Goal: Information Seeking & Learning: Learn about a topic

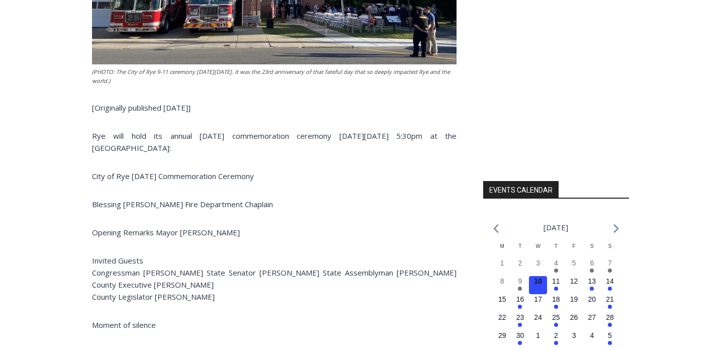
scroll to position [593, 0]
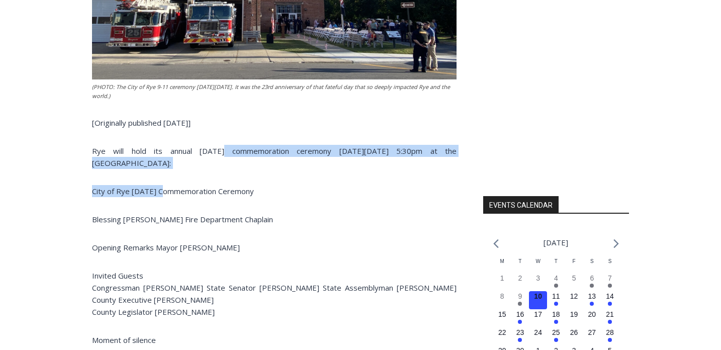
drag, startPoint x: 203, startPoint y: 125, endPoint x: 167, endPoint y: 166, distance: 55.2
click at [166, 166] on div "(PHOTO: The City of Rye 9-11 ceremony on Wednesday, September 11, 2024. It was …" at bounding box center [274, 270] width 364 height 795
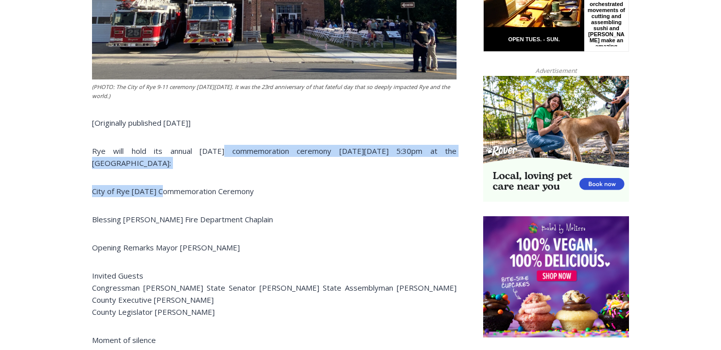
scroll to position [560, 0]
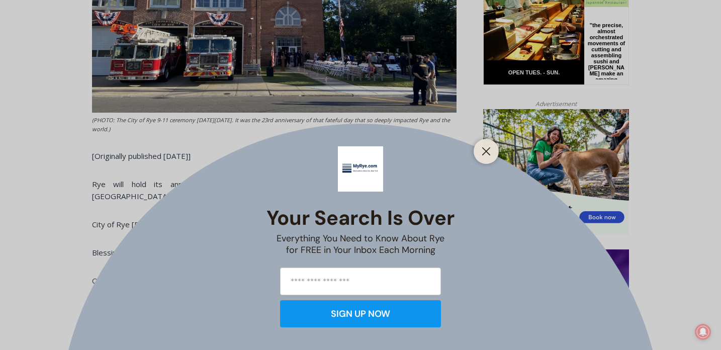
click at [181, 217] on div "Your Search is Over Everything You Need to Know About Rye for FREE in Your Inbo…" at bounding box center [360, 175] width 721 height 350
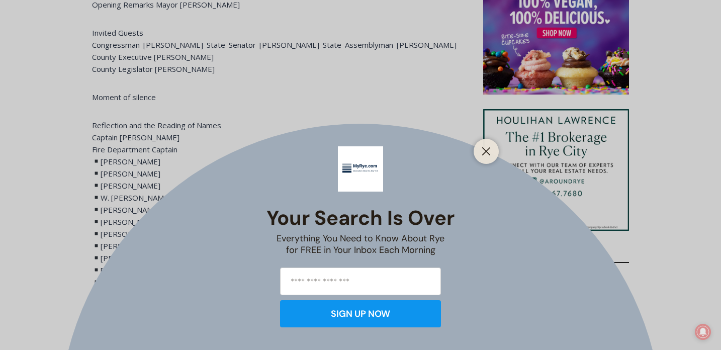
scroll to position [841, 0]
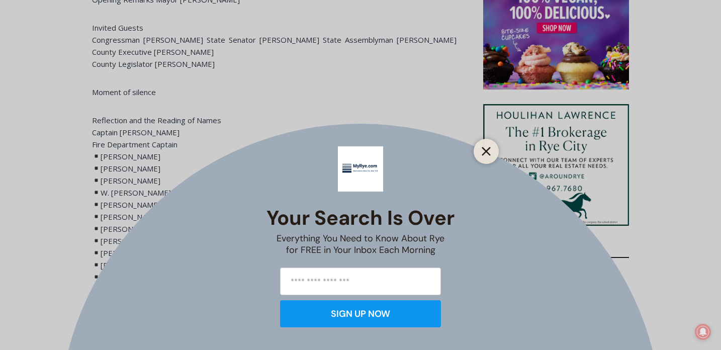
click at [486, 146] on button "Close" at bounding box center [486, 151] width 14 height 14
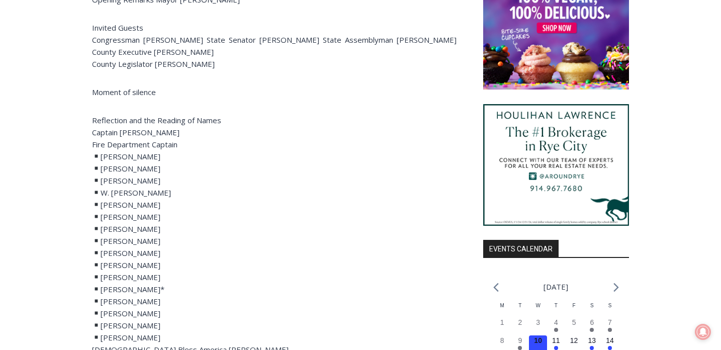
drag, startPoint x: 121, startPoint y: 15, endPoint x: 220, endPoint y: 119, distance: 143.6
click at [220, 119] on div "(PHOTO: The City of Rye 9-11 ceremony on Wednesday, September 11, 2024. It was …" at bounding box center [274, 23] width 364 height 795
click at [220, 119] on p "Reflection and the Reading of Names Captain Clyde Pitts Fire Department Captain…" at bounding box center [274, 234] width 364 height 241
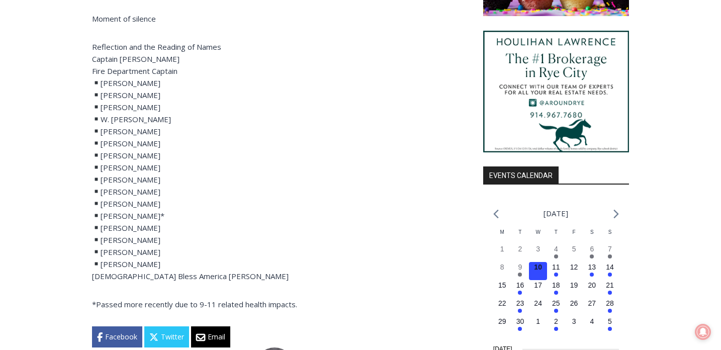
scroll to position [901, 0]
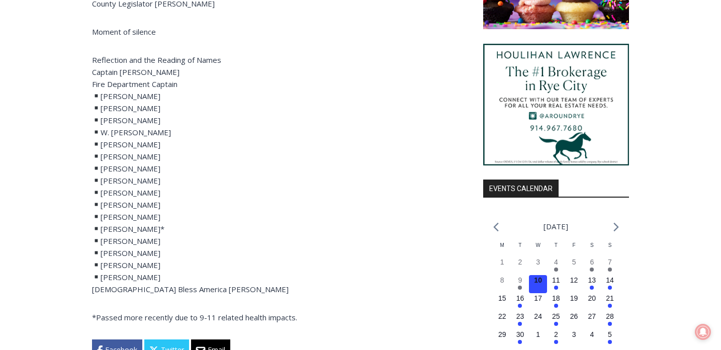
drag, startPoint x: 172, startPoint y: 255, endPoint x: 203, endPoint y: 216, distance: 49.7
click at [203, 216] on p "Reflection and the Reading of Names Captain Clyde Pitts Fire Department Captain…" at bounding box center [274, 174] width 364 height 241
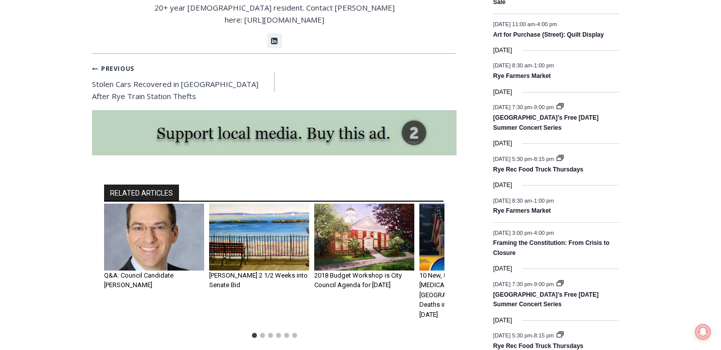
scroll to position [1333, 0]
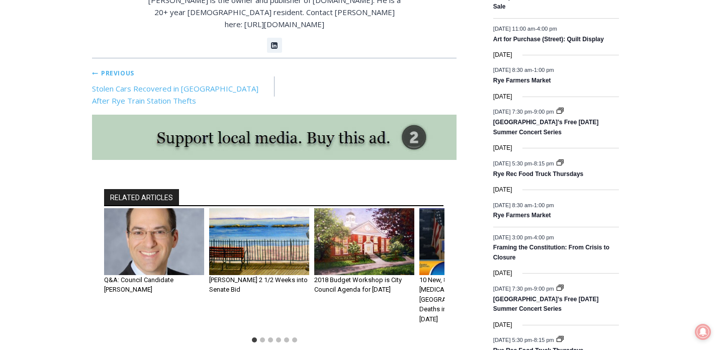
click at [173, 66] on link "Previous Previous Stolen Cars Recovered in Bronx After Rye Train Station Thefts" at bounding box center [183, 86] width 182 height 40
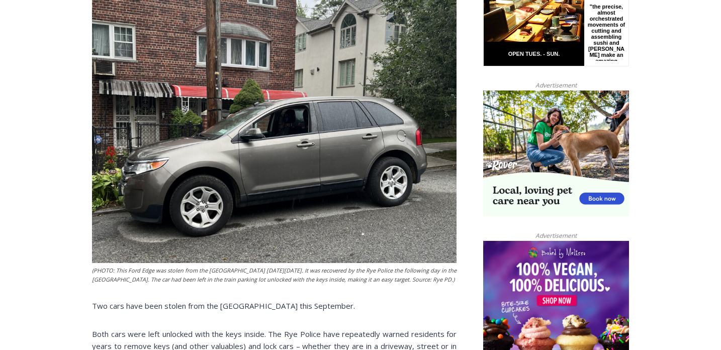
click at [302, 266] on figcaption "(PHOTO: This Ford Edge was stolen from the [GEOGRAPHIC_DATA] [DATE][DATE]. It w…" at bounding box center [274, 275] width 364 height 18
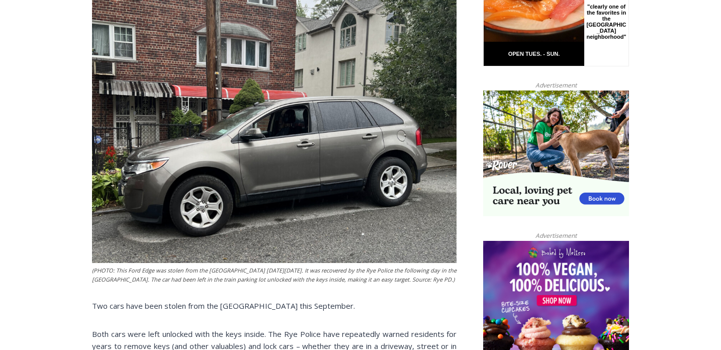
click at [302, 266] on figcaption "(PHOTO: This Ford Edge was stolen from the Rye Metro North train station on Tue…" at bounding box center [274, 275] width 364 height 18
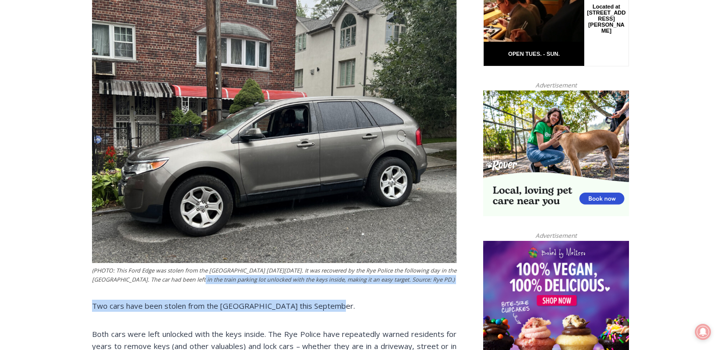
drag, startPoint x: 183, startPoint y: 247, endPoint x: 323, endPoint y: 283, distance: 144.3
click at [324, 283] on div "(PHOTO: This Ford Edge was stolen from the Rye Metro North train station on Tue…" at bounding box center [274, 276] width 364 height 756
click at [323, 300] on p "Two cars have been stolen from the Rye train station this September." at bounding box center [274, 306] width 364 height 12
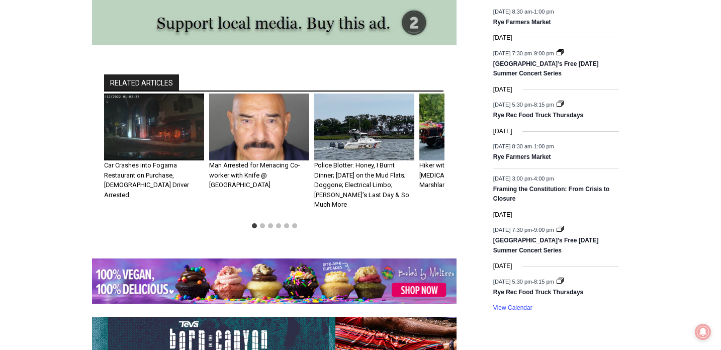
scroll to position [1430, 0]
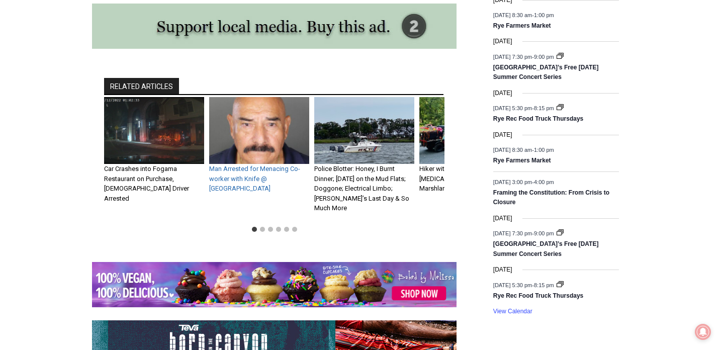
click at [241, 165] on link "Man Arrested for Menacing Co-worker with Knife @ Greenwood Union Cemetery" at bounding box center [254, 178] width 91 height 27
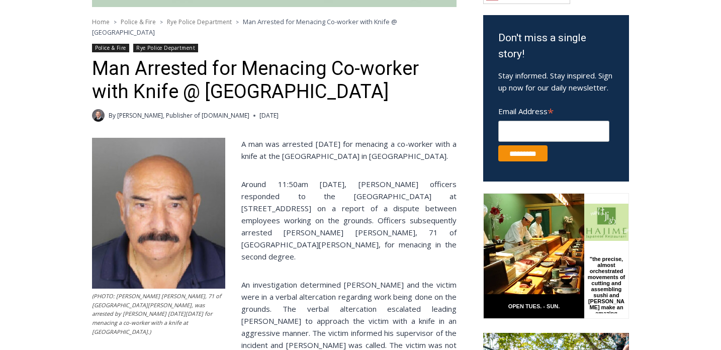
click at [389, 149] on p "A man was arrested on Tuesday for menacing a co-worker with a knife at the Gree…" at bounding box center [274, 150] width 364 height 24
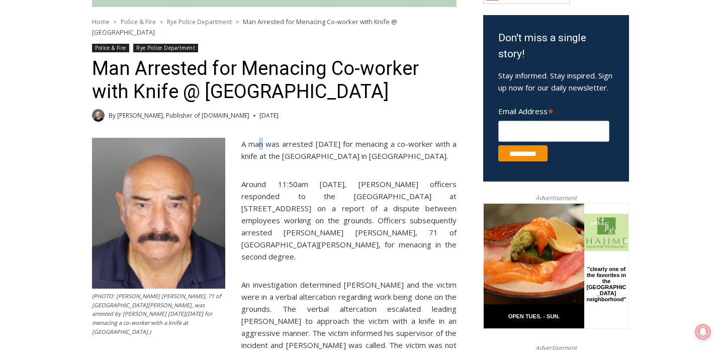
click at [264, 146] on p "A man was arrested on Tuesday for menacing a co-worker with a knife at the Gree…" at bounding box center [274, 150] width 364 height 24
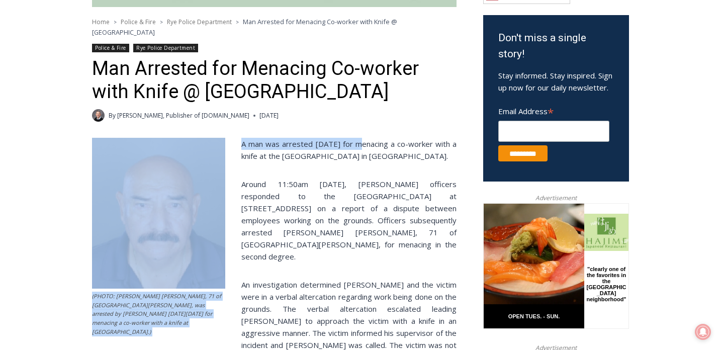
drag, startPoint x: 366, startPoint y: 143, endPoint x: 405, endPoint y: 243, distance: 107.4
click at [405, 243] on div "(PHOTO: Clodomiro Jesus Allain, 71 of Port Chester, was arrested by Rye PD on T…" at bounding box center [274, 301] width 364 height 327
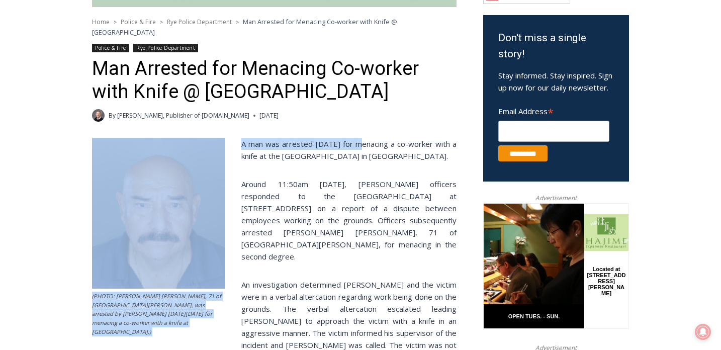
click at [405, 243] on div "(PHOTO: Clodomiro Jesus Allain, 71 of Port Chester, was arrested by Rye PD on T…" at bounding box center [274, 301] width 364 height 327
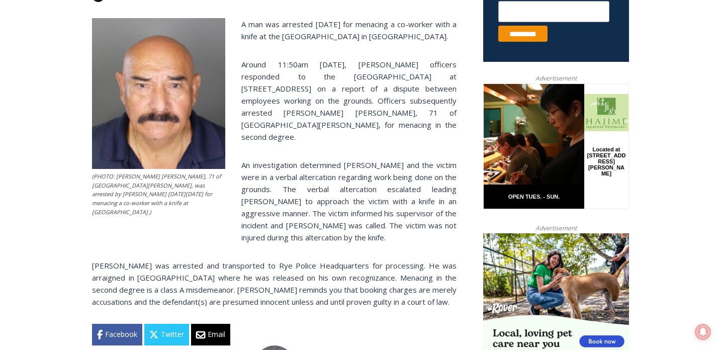
scroll to position [440, 0]
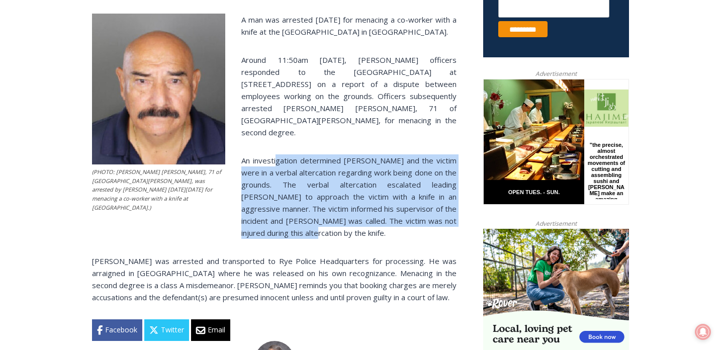
drag, startPoint x: 276, startPoint y: 138, endPoint x: 330, endPoint y: 214, distance: 93.3
click at [330, 214] on p "An investigation determined Allain and the victim were in a verbal altercation …" at bounding box center [274, 196] width 364 height 84
click at [330, 215] on p "An investigation determined Allain and the victim were in a verbal altercation …" at bounding box center [274, 196] width 364 height 84
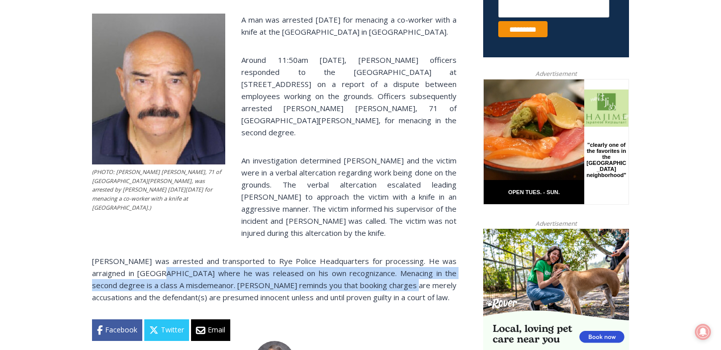
drag, startPoint x: 125, startPoint y: 243, endPoint x: 361, endPoint y: 262, distance: 237.0
click at [361, 261] on p "Allain was arrested and transported to Rye Police Headquarters for processing. …" at bounding box center [274, 279] width 364 height 48
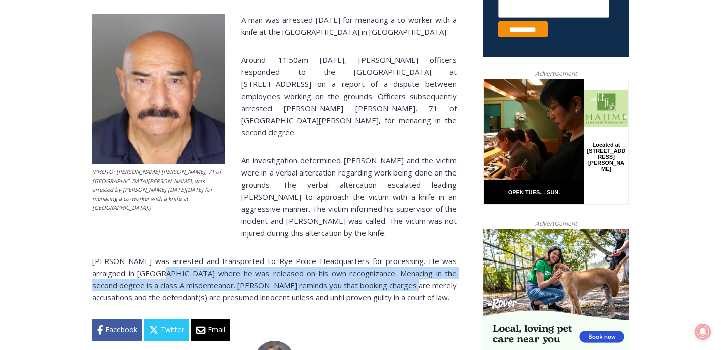
click at [361, 262] on p "Allain was arrested and transported to Rye Police Headquarters for processing. …" at bounding box center [274, 279] width 364 height 48
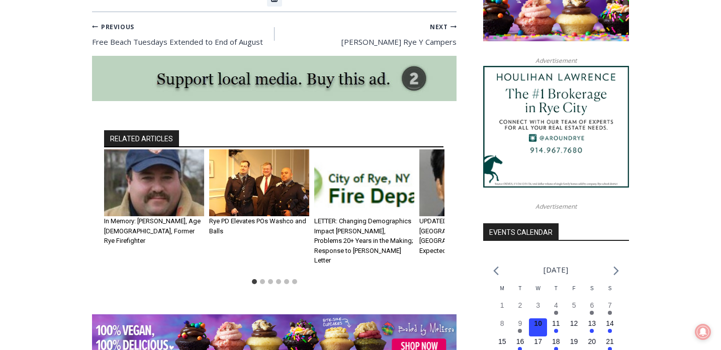
scroll to position [899, 0]
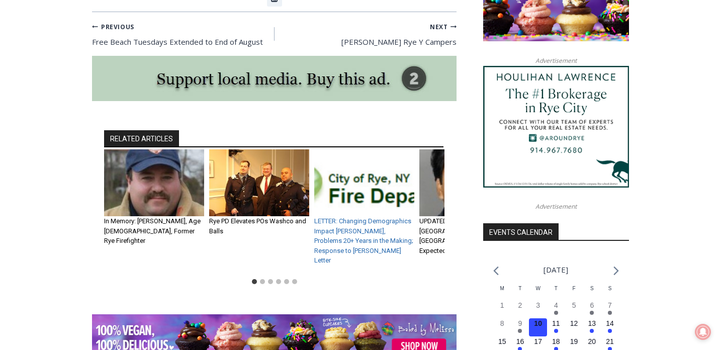
click at [373, 217] on link "LETTER: Changing Demographics Impact Rye FD, Problems 20+ Years in the Making; …" at bounding box center [363, 240] width 99 height 47
click at [339, 217] on link "LETTER: Changing Demographics Impact Rye FD, Problems 20+ Years in the Making; …" at bounding box center [363, 240] width 99 height 47
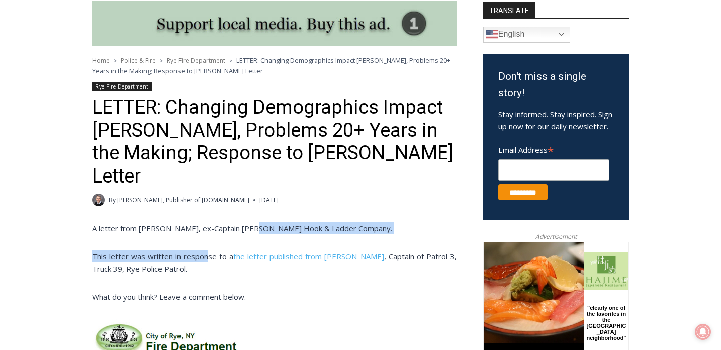
drag, startPoint x: 243, startPoint y: 205, endPoint x: 209, endPoint y: 233, distance: 44.0
click at [210, 250] on p "This letter was written in response to a the letter published from Lester Millm…" at bounding box center [274, 262] width 364 height 24
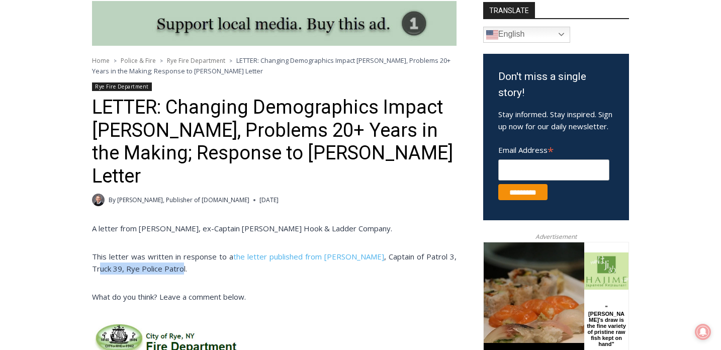
drag, startPoint x: 101, startPoint y: 246, endPoint x: 185, endPoint y: 246, distance: 83.9
click at [184, 250] on p "This letter was written in response to a the letter published from Lester Millm…" at bounding box center [274, 262] width 364 height 24
click at [185, 250] on p "This letter was written in response to a the letter published from Lester Millm…" at bounding box center [274, 262] width 364 height 24
drag, startPoint x: 150, startPoint y: 279, endPoint x: 281, endPoint y: 284, distance: 130.8
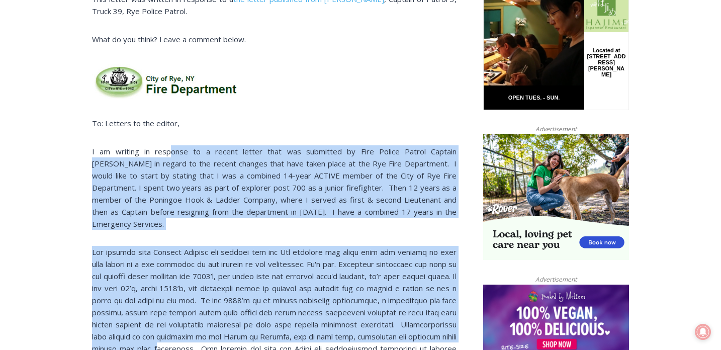
drag, startPoint x: 164, startPoint y: 133, endPoint x: 277, endPoint y: 315, distance: 214.5
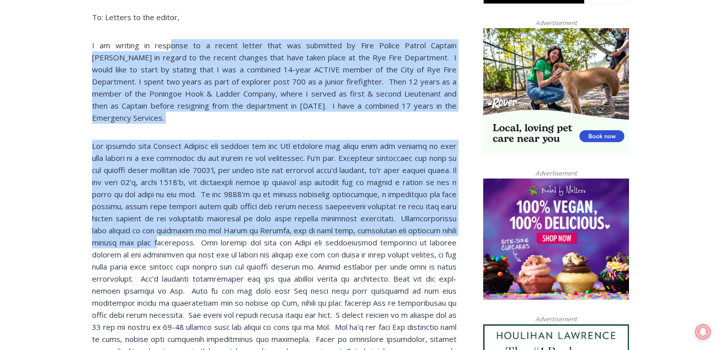
scroll to position [646, 0]
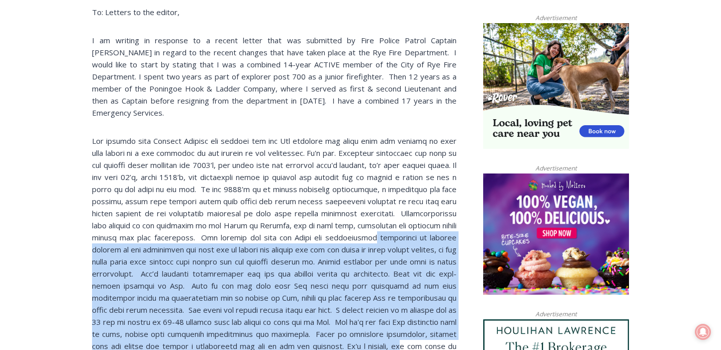
drag, startPoint x: 133, startPoint y: 214, endPoint x: 381, endPoint y: 329, distance: 274.1
click at [380, 329] on p at bounding box center [274, 249] width 364 height 229
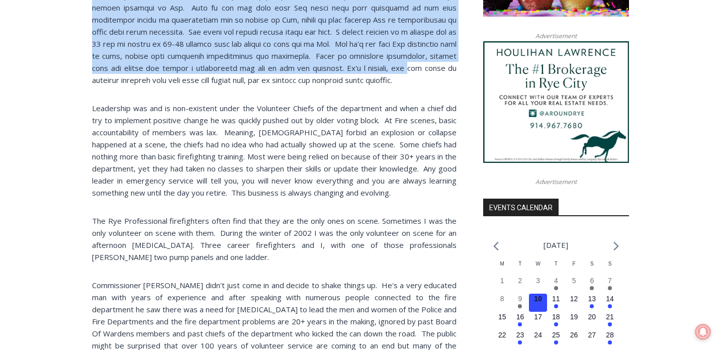
scroll to position [926, 0]
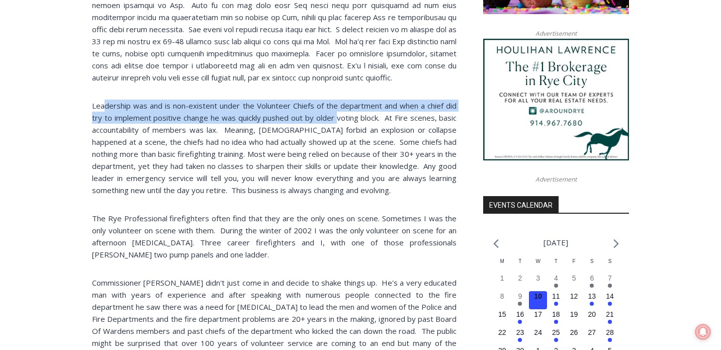
drag, startPoint x: 104, startPoint y: 82, endPoint x: 327, endPoint y: 93, distance: 223.4
click at [333, 100] on p "Leadership was and is non-existent under the Volunteer Chiefs of the department…" at bounding box center [274, 148] width 364 height 96
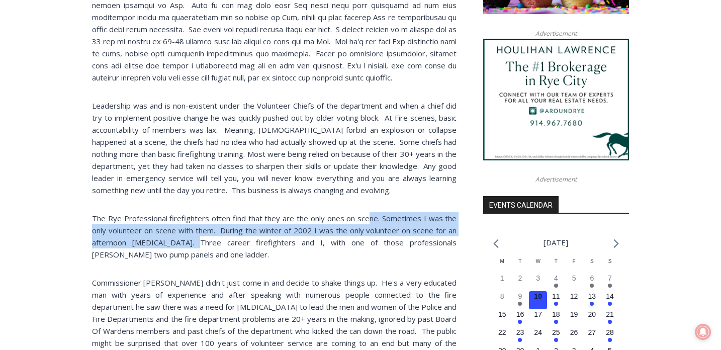
drag, startPoint x: 188, startPoint y: 223, endPoint x: 371, endPoint y: 195, distance: 185.5
click at [371, 212] on p "The Rye Professional firefighters often find that they are the only ones on sce…" at bounding box center [274, 236] width 364 height 48
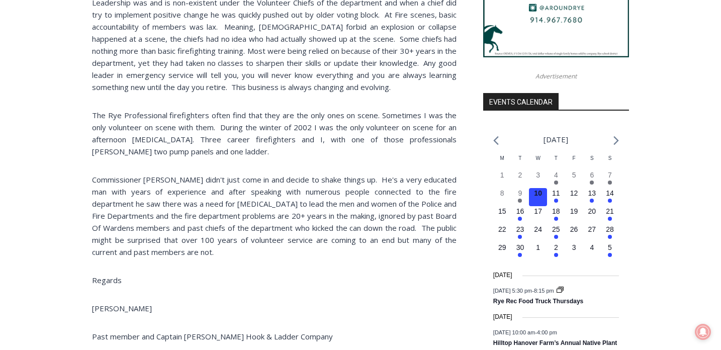
scroll to position [1040, 0]
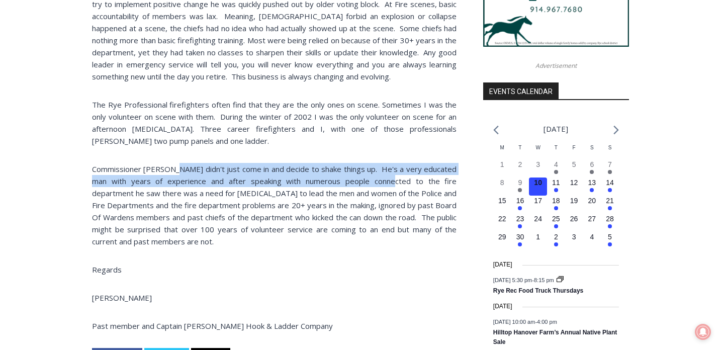
drag, startPoint x: 176, startPoint y: 144, endPoint x: 366, endPoint y: 158, distance: 191.0
click at [366, 163] on p "Commissioner Corcoran didn't just come in and decide to shake things up. He's a…" at bounding box center [274, 205] width 364 height 84
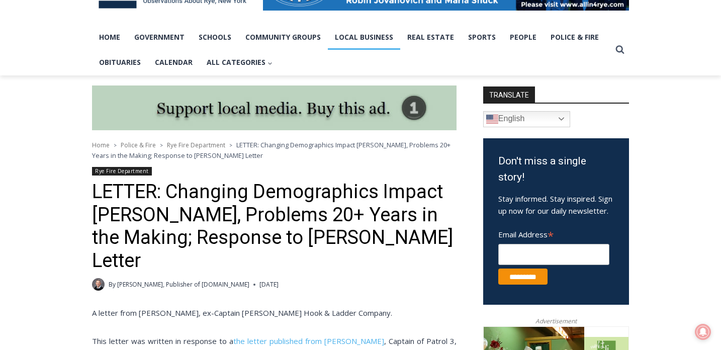
scroll to position [211, 0]
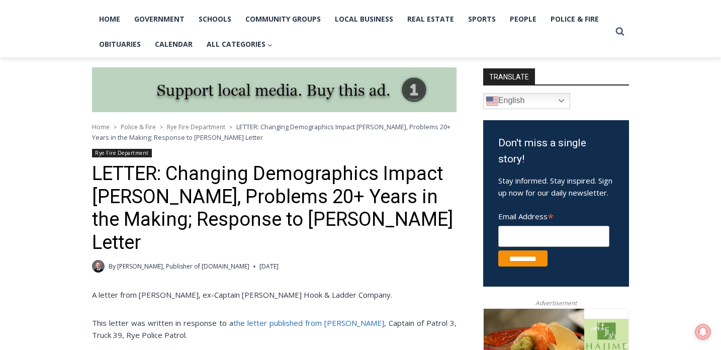
click at [330, 318] on link "the letter published from Lester Millman" at bounding box center [308, 323] width 151 height 10
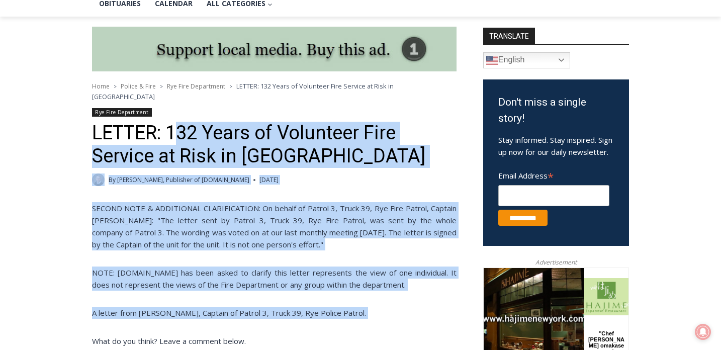
drag, startPoint x: 177, startPoint y: 118, endPoint x: 412, endPoint y: 315, distance: 306.4
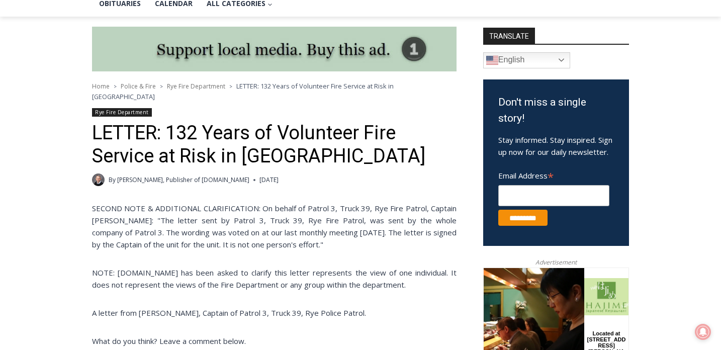
drag, startPoint x: 131, startPoint y: 261, endPoint x: 334, endPoint y: 231, distance: 205.3
click at [334, 231] on p "SECOND NOTE & ADDITIONAL CLARIFICATION: On behalf of Patrol 3, Truck 39, Rye Fi…" at bounding box center [274, 226] width 364 height 48
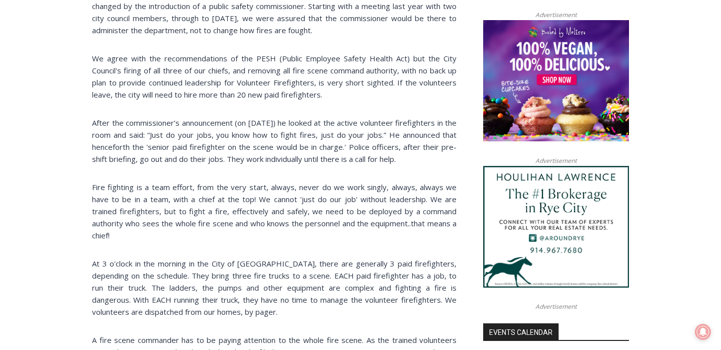
scroll to position [800, 0]
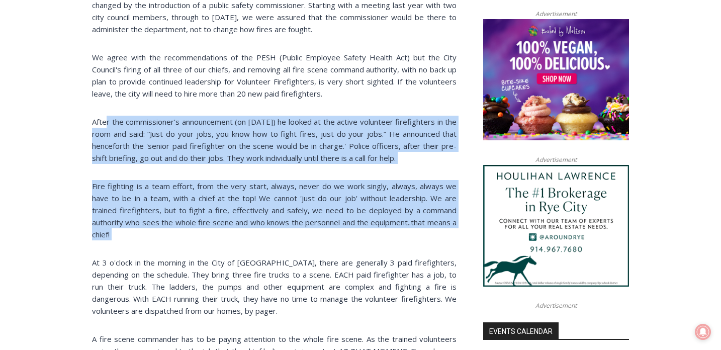
drag, startPoint x: 105, startPoint y: 108, endPoint x: 165, endPoint y: 231, distance: 136.9
click at [165, 235] on div "SECOND NOTE & ADDITIONAL CLARIFICATION: On behalf of Patrol 3, Truck 39, Rye Fi…" at bounding box center [274, 187] width 364 height 1066
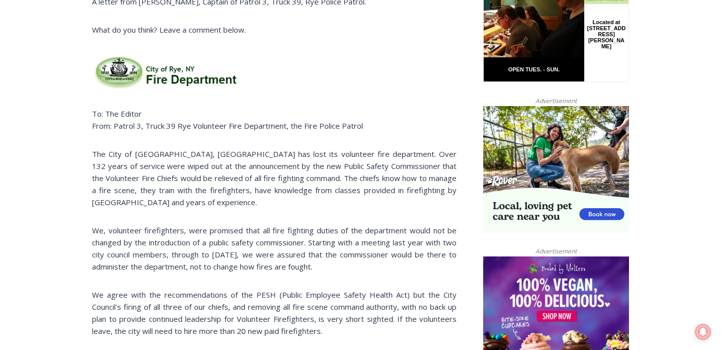
scroll to position [592, 0]
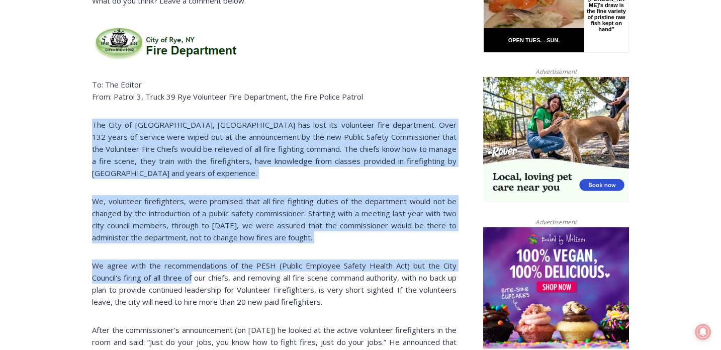
drag, startPoint x: 132, startPoint y: 106, endPoint x: 191, endPoint y: 257, distance: 162.5
click at [191, 259] on p "We agree with the recommendations of the PESH (Public Employee Safety Health Ac…" at bounding box center [274, 283] width 364 height 48
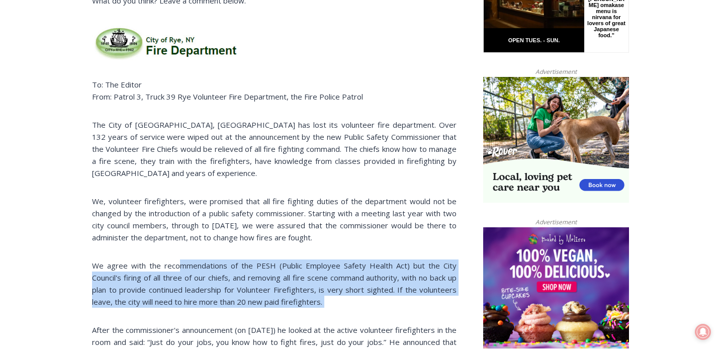
drag, startPoint x: 180, startPoint y: 253, endPoint x: 403, endPoint y: 307, distance: 229.0
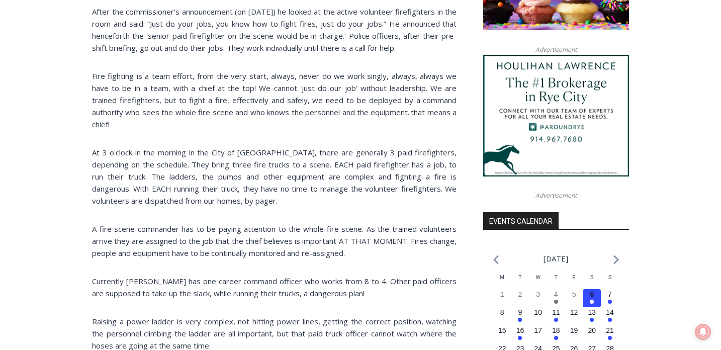
scroll to position [912, 0]
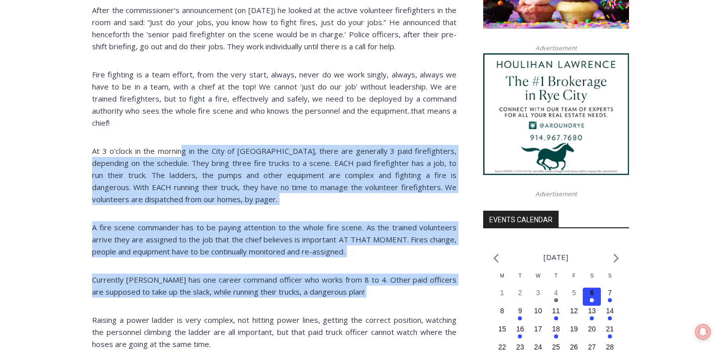
drag, startPoint x: 182, startPoint y: 135, endPoint x: 345, endPoint y: 297, distance: 229.9
click at [345, 297] on div "SECOND NOTE & ADDITIONAL CLARIFICATION: On behalf of Patrol 3, Truck 39, Rye Fi…" at bounding box center [274, 75] width 364 height 1066
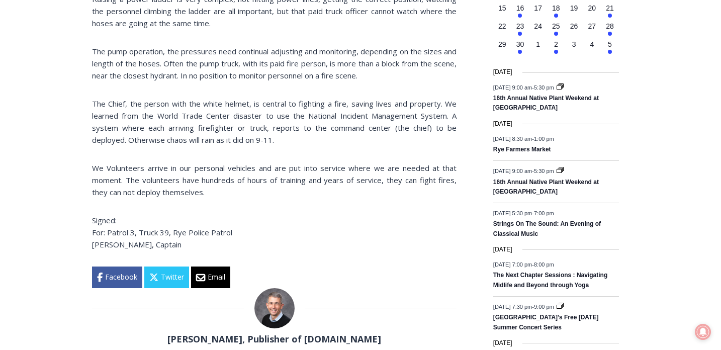
scroll to position [1234, 0]
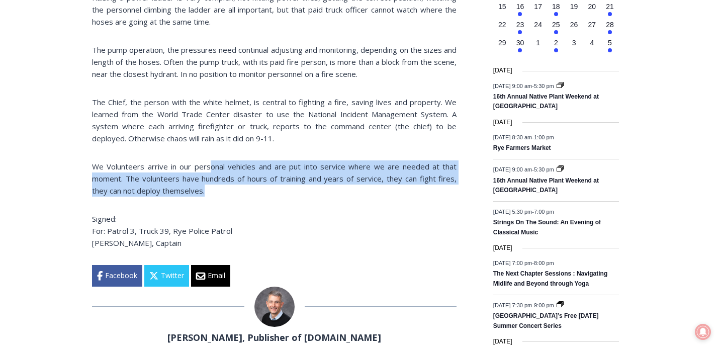
drag, startPoint x: 211, startPoint y: 155, endPoint x: 220, endPoint y: 178, distance: 24.6
click at [219, 178] on p "We Volunteers arrive in our personal vehicles and are put into service where we…" at bounding box center [274, 178] width 364 height 36
click at [220, 178] on p "We Volunteers arrive in our personal vehicles and are put into service where we…" at bounding box center [274, 178] width 364 height 36
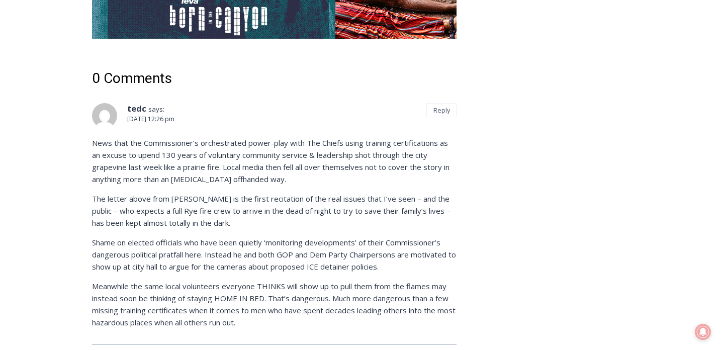
scroll to position [2027, 0]
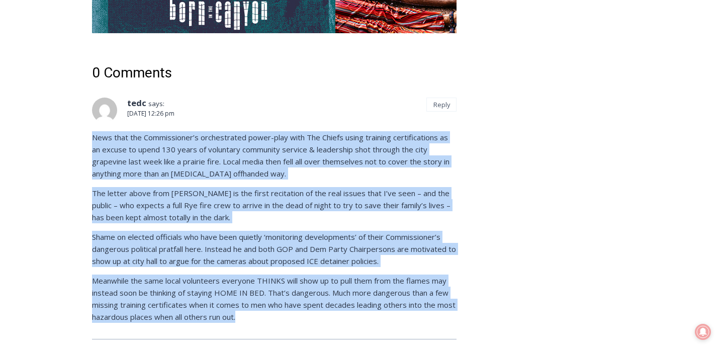
drag, startPoint x: 91, startPoint y: 94, endPoint x: 337, endPoint y: 284, distance: 311.3
click at [337, 284] on p "Meanwhile the same local volunteers everyone THINKS will show up to pull them f…" at bounding box center [274, 298] width 364 height 48
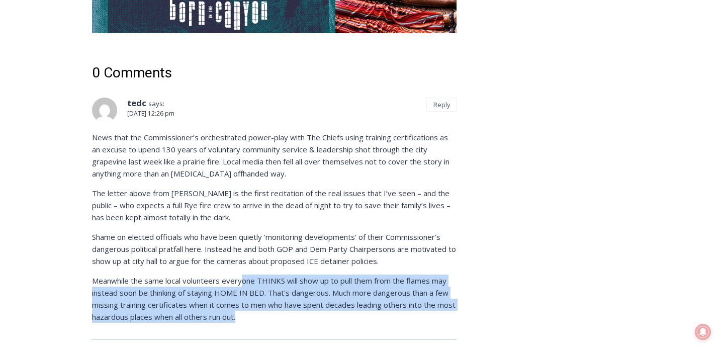
drag, startPoint x: 245, startPoint y: 245, endPoint x: 259, endPoint y: 291, distance: 48.2
click at [259, 293] on article "tedc says: [DATE] 12:26 pm News that the Commissioner’s orchestrated power-play…" at bounding box center [274, 218] width 364 height 242
click at [259, 291] on article "tedc says: [DATE] 12:26 pm News that the Commissioner’s orchestrated power-play…" at bounding box center [274, 218] width 364 height 242
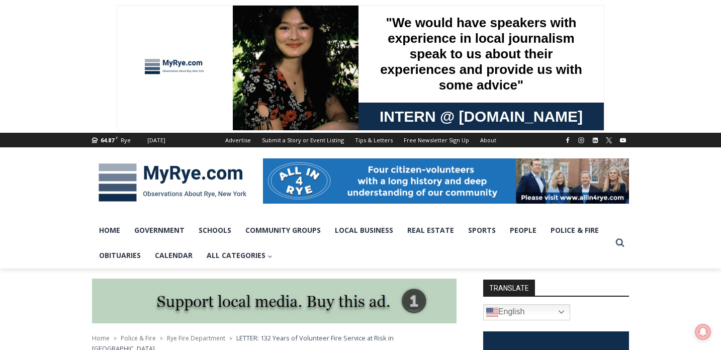
scroll to position [0, 0]
